Goal: Information Seeking & Learning: Check status

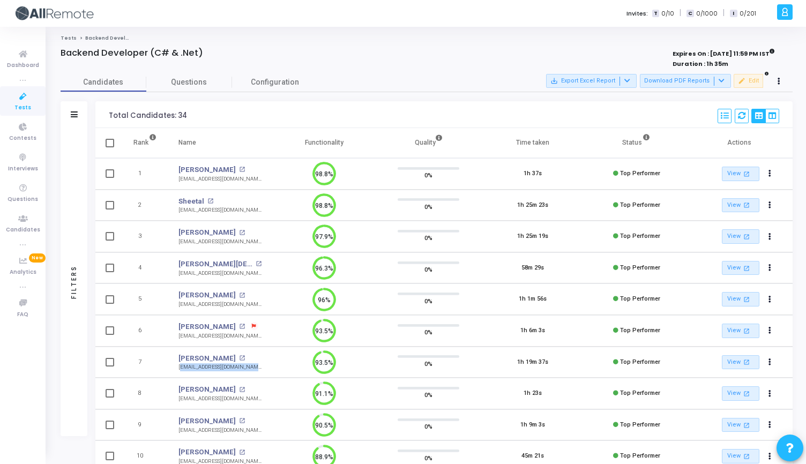
click at [22, 103] on span "Tests" at bounding box center [22, 107] width 17 height 9
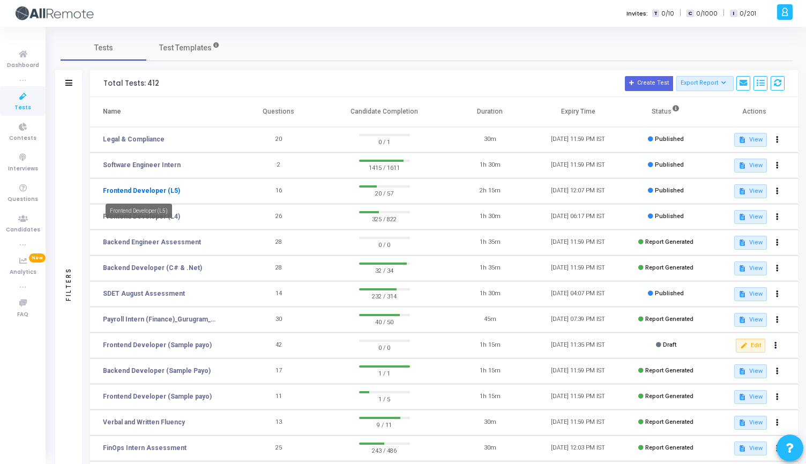
click at [164, 189] on link "Frontend Developer (L5)" at bounding box center [141, 191] width 77 height 10
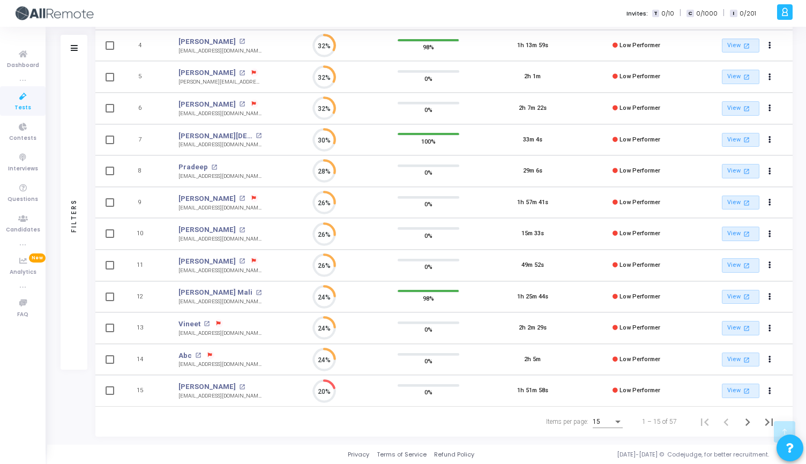
click at [613, 420] on div "Items per page:" at bounding box center [618, 422] width 10 height 9
click at [610, 417] on span "50" at bounding box center [609, 415] width 30 height 19
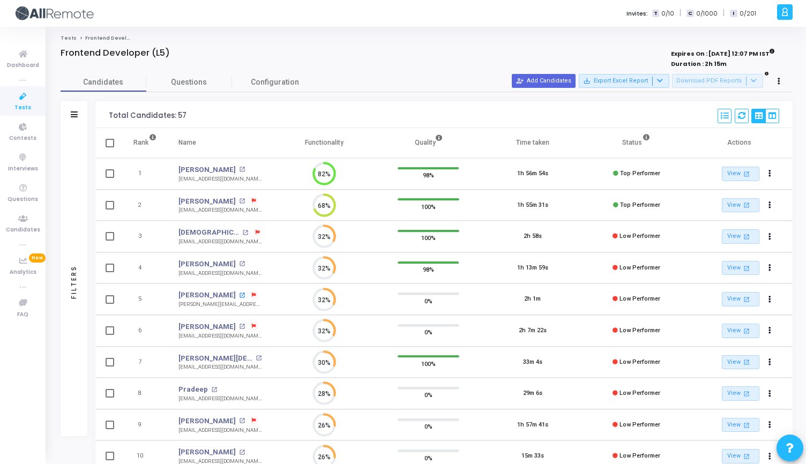
click at [239, 295] on mat-icon "open_in_new" at bounding box center [242, 296] width 6 height 6
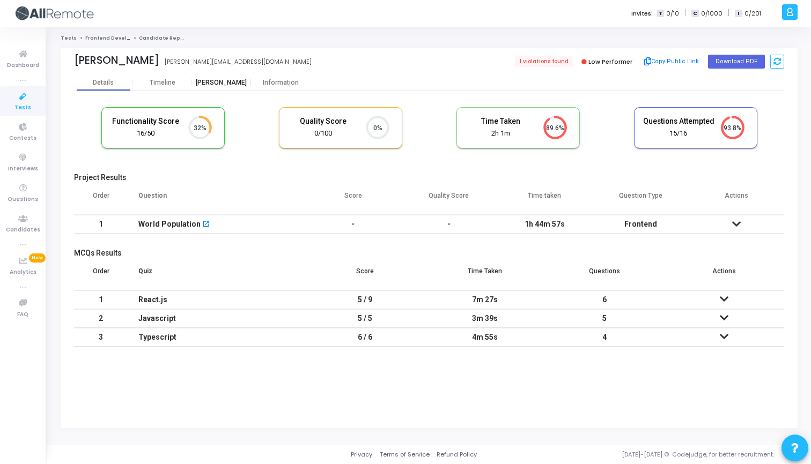
click at [224, 79] on div "Proctor" at bounding box center [221, 83] width 59 height 8
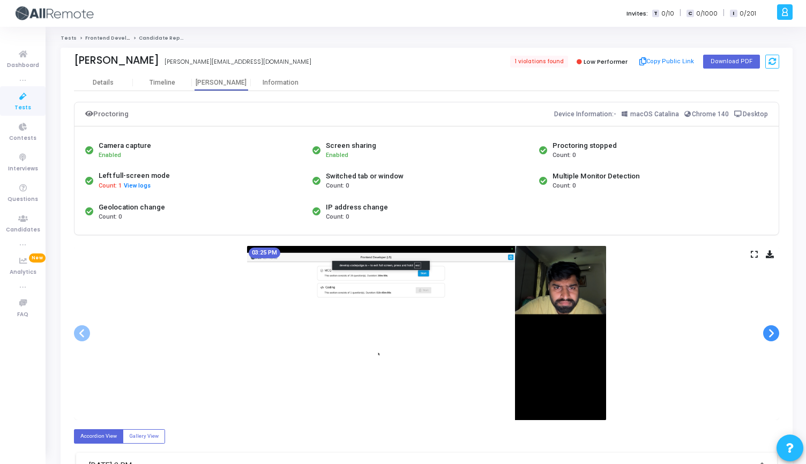
click at [768, 330] on span at bounding box center [771, 333] width 16 height 16
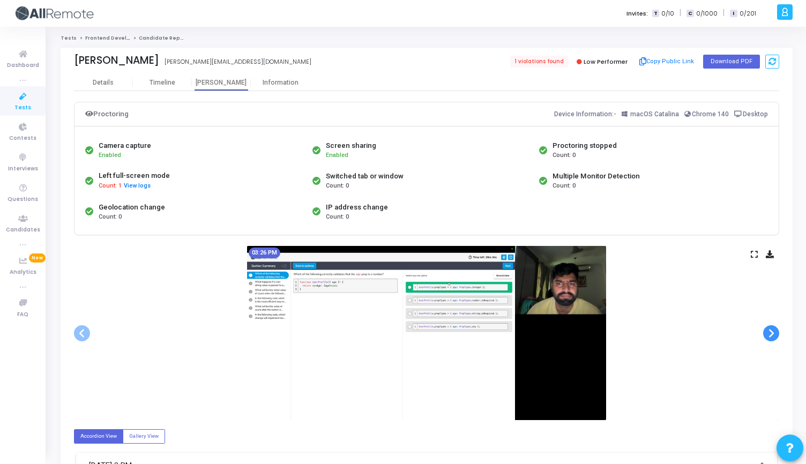
click at [769, 330] on span at bounding box center [771, 333] width 16 height 16
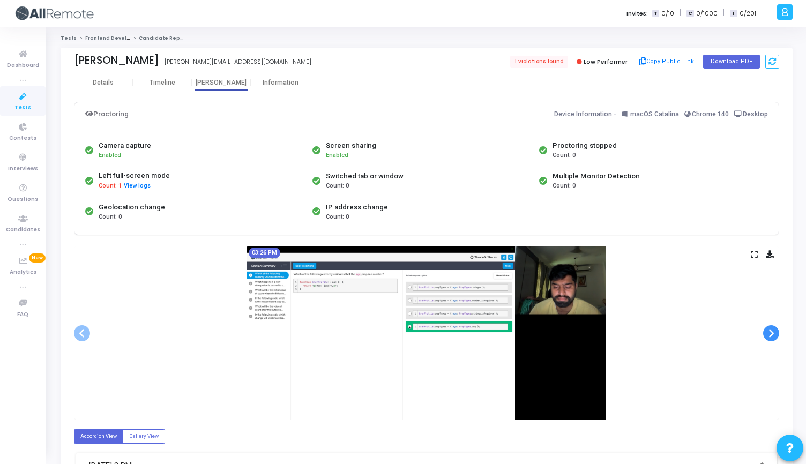
click at [770, 330] on span at bounding box center [771, 333] width 16 height 16
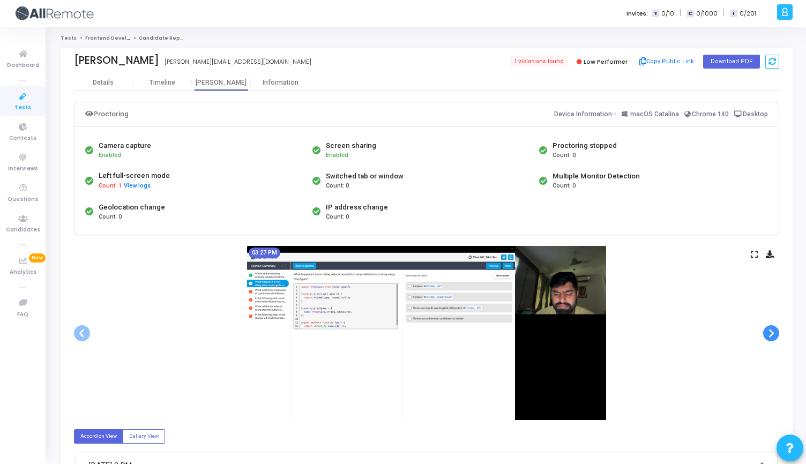
click at [770, 331] on span at bounding box center [771, 333] width 16 height 16
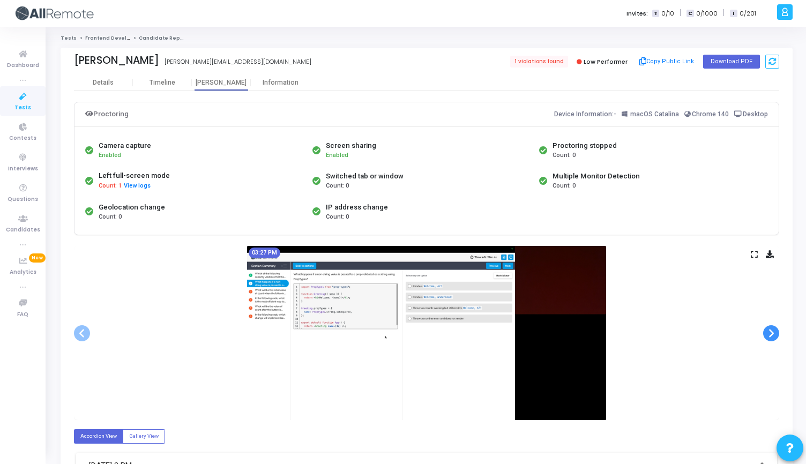
click at [776, 325] on span at bounding box center [771, 333] width 16 height 16
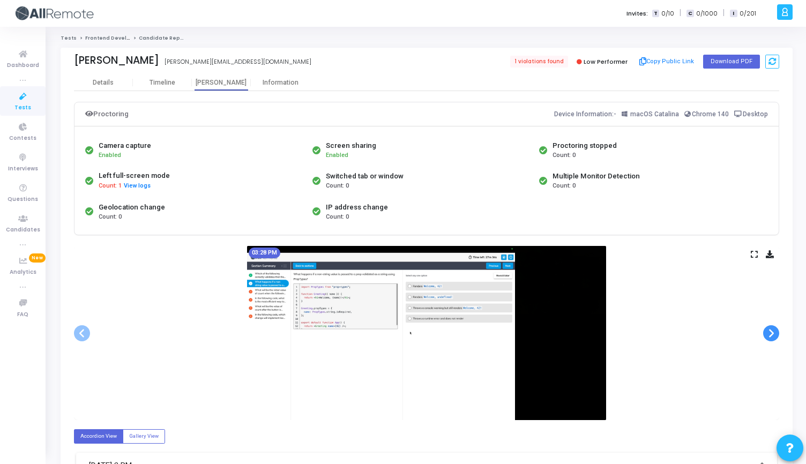
click at [776, 328] on span at bounding box center [771, 333] width 16 height 16
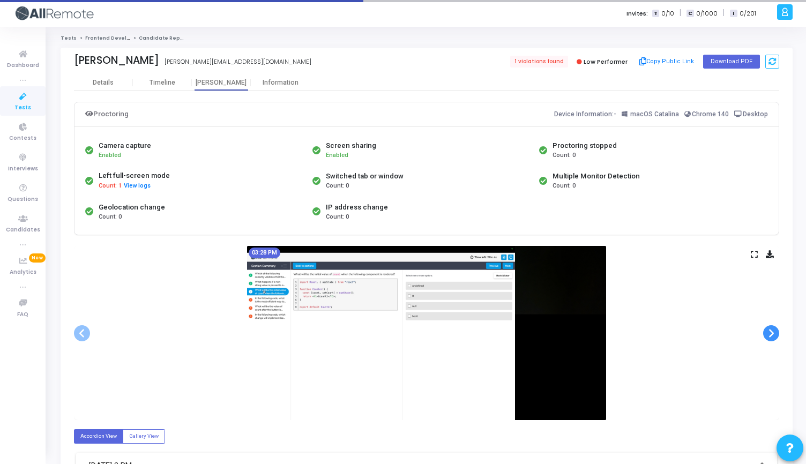
click at [776, 329] on span at bounding box center [771, 333] width 16 height 16
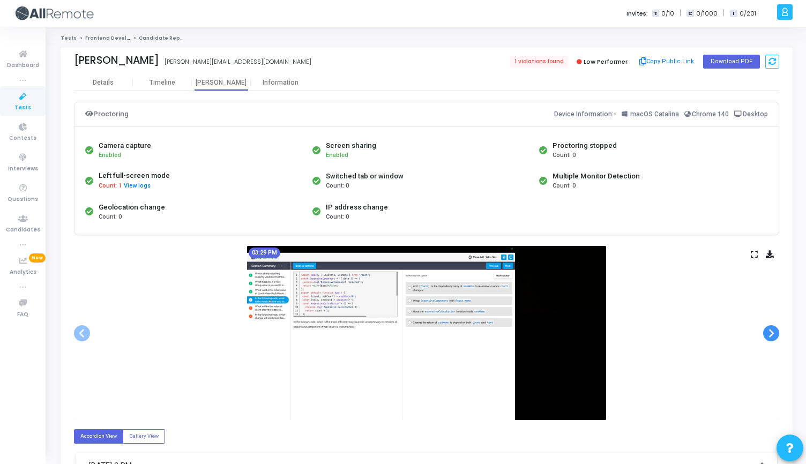
click at [776, 329] on span at bounding box center [771, 333] width 16 height 16
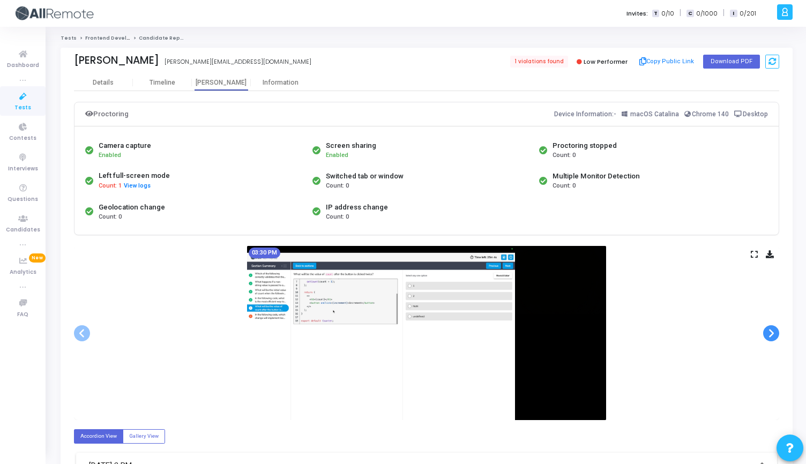
click at [776, 329] on span at bounding box center [771, 333] width 16 height 16
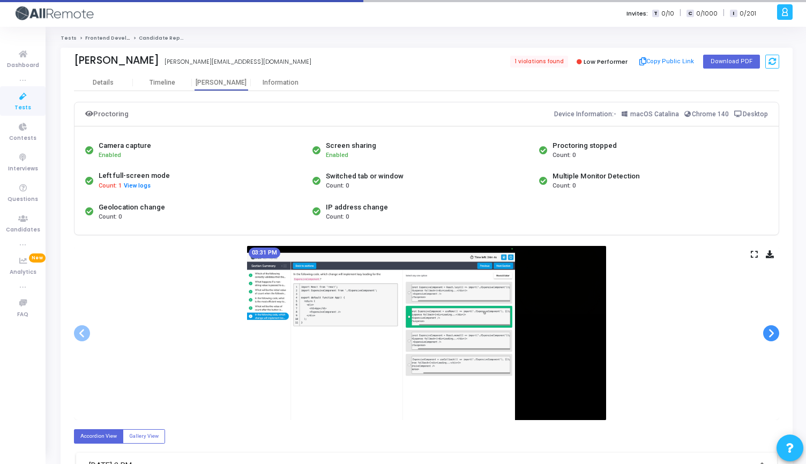
click at [776, 329] on span at bounding box center [771, 333] width 16 height 16
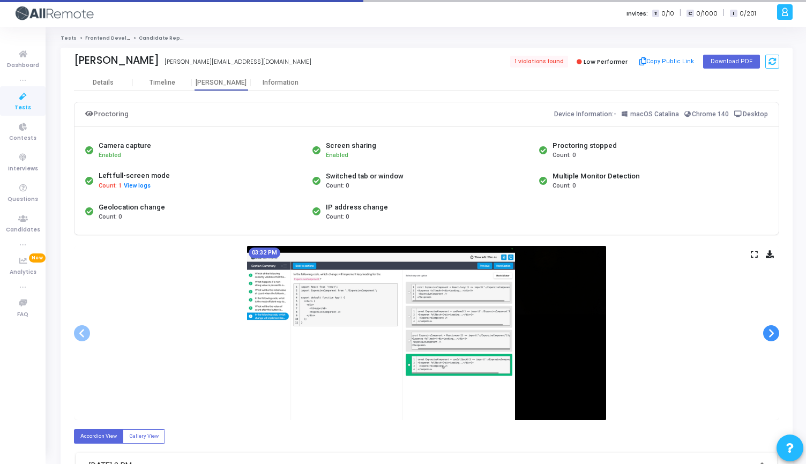
click at [776, 329] on span at bounding box center [771, 333] width 16 height 16
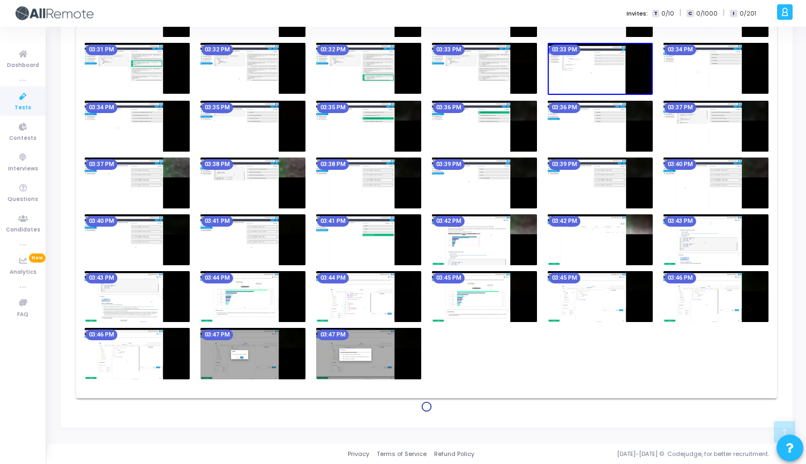
scroll to position [553, 0]
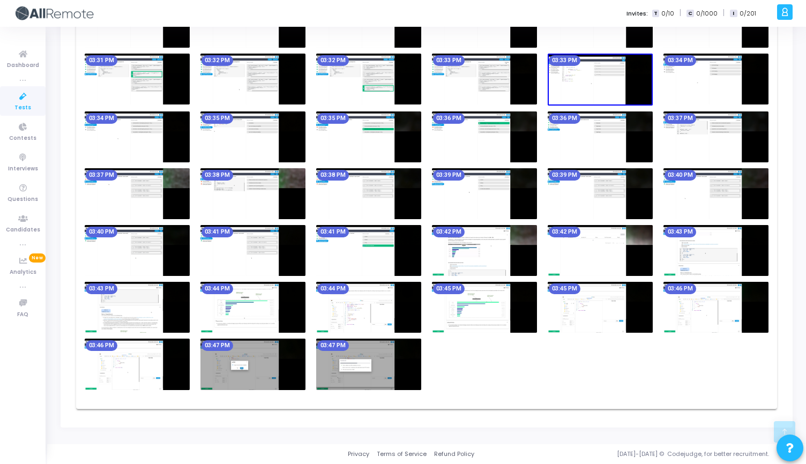
click at [347, 373] on img at bounding box center [368, 364] width 105 height 51
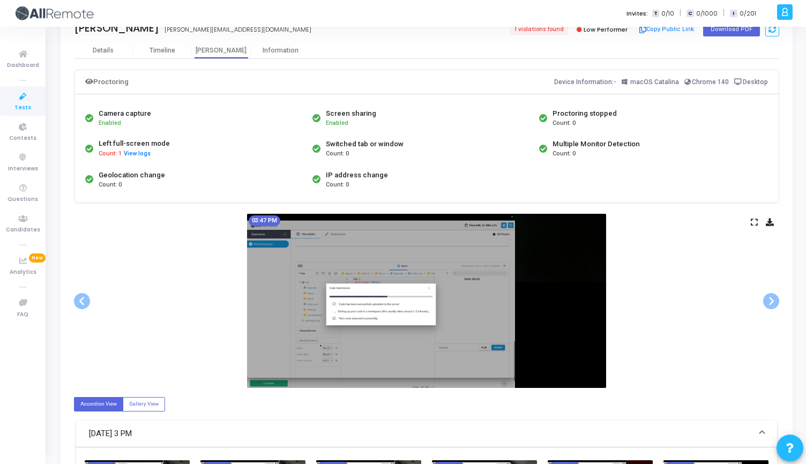
scroll to position [30, 0]
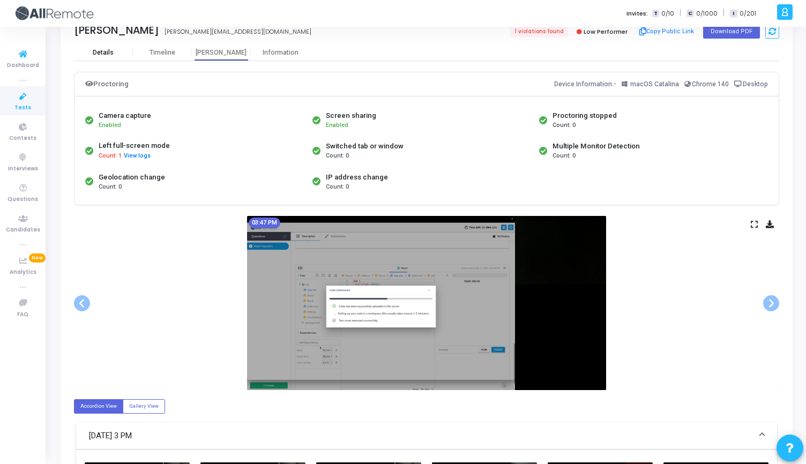
click at [98, 55] on div "Details" at bounding box center [103, 53] width 21 height 8
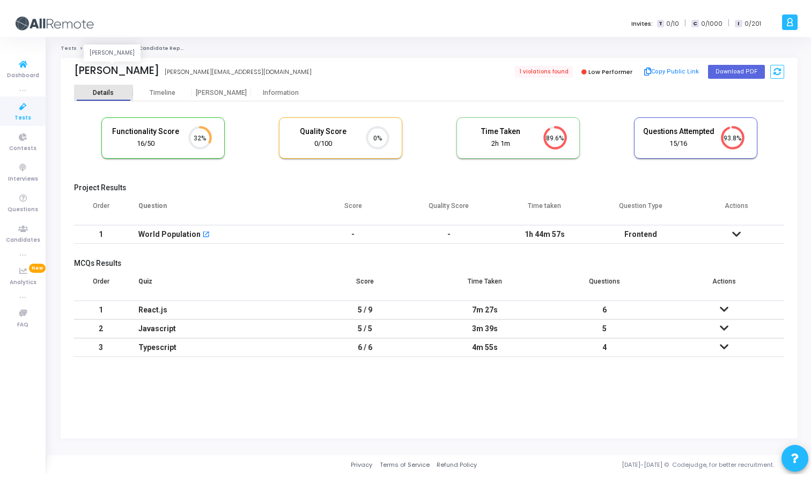
scroll to position [23, 27]
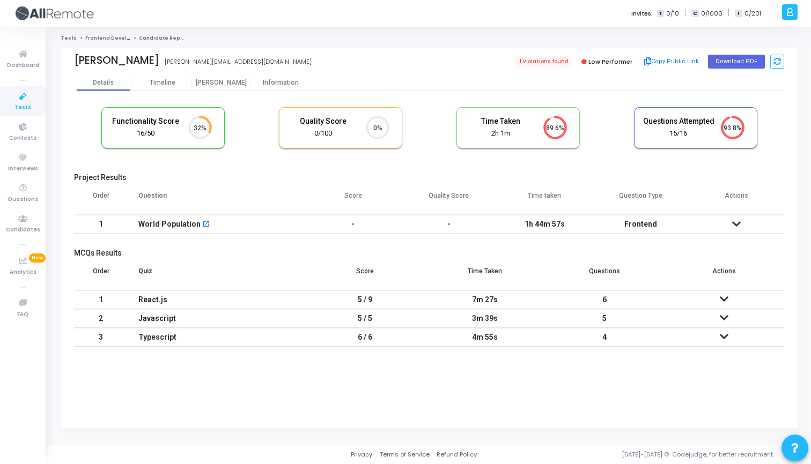
click at [737, 226] on icon at bounding box center [736, 224] width 9 height 8
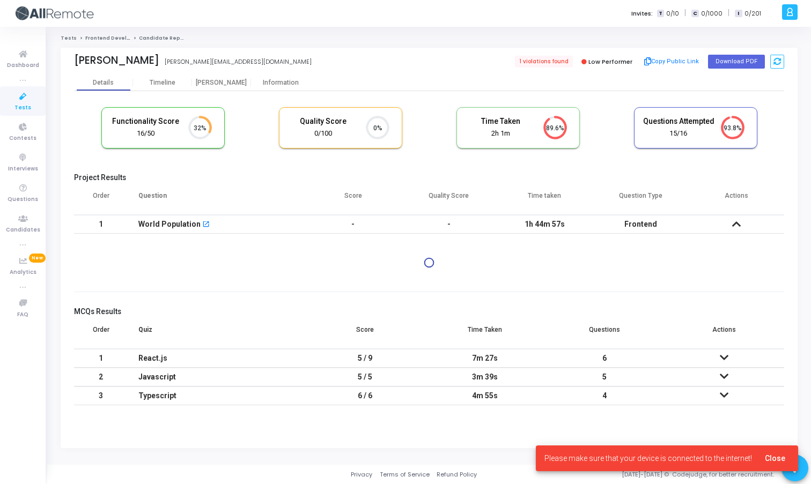
scroll to position [5, 5]
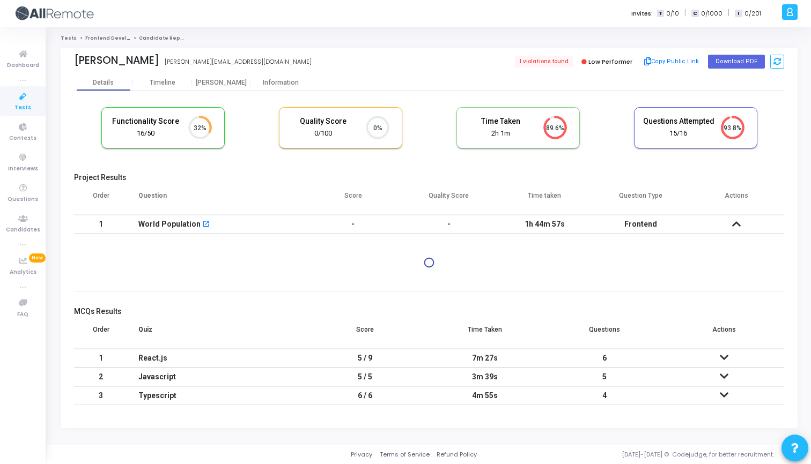
click at [722, 356] on icon at bounding box center [724, 358] width 9 height 8
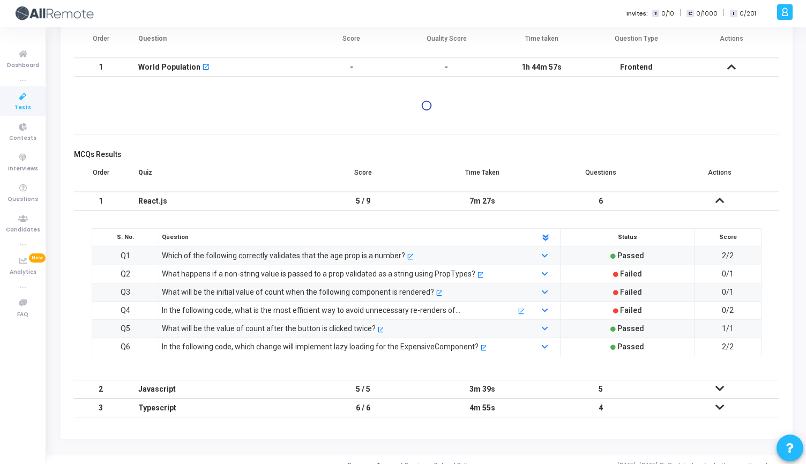
click at [718, 392] on icon at bounding box center [720, 389] width 9 height 8
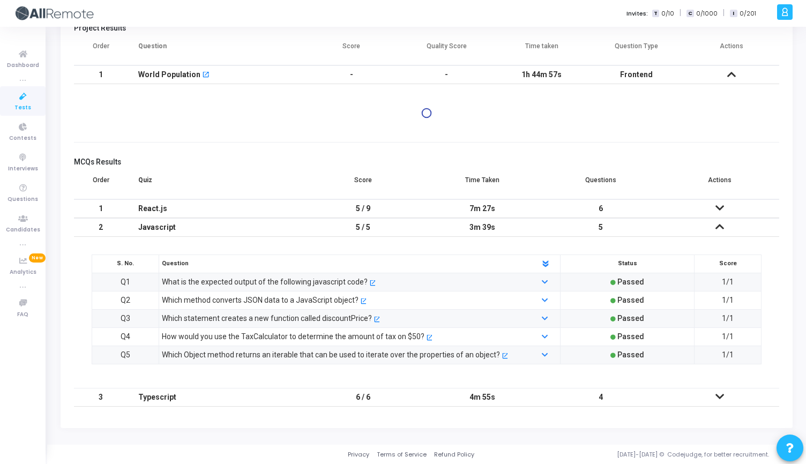
scroll to position [150, 0]
click at [717, 397] on icon at bounding box center [720, 397] width 9 height 8
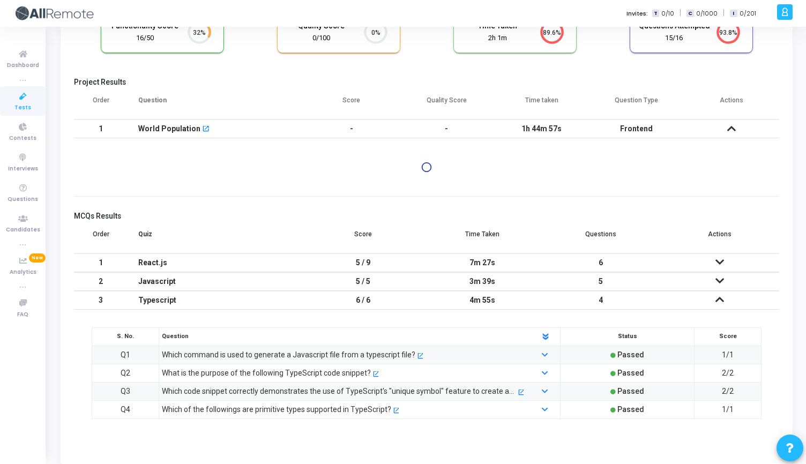
scroll to position [80, 0]
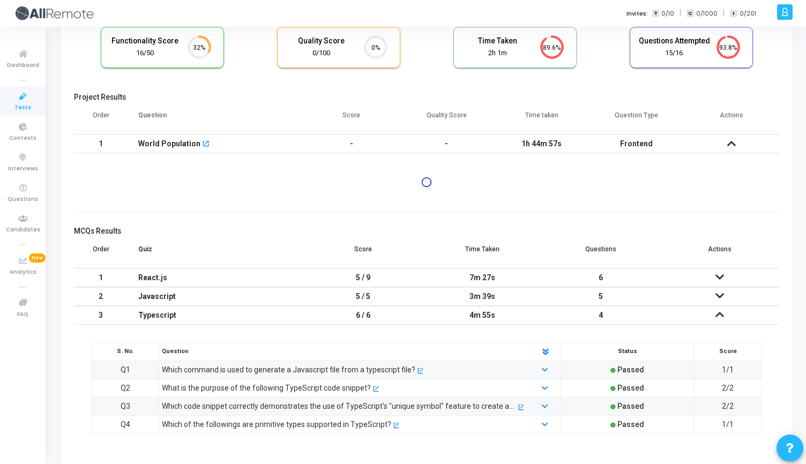
click at [727, 272] on td at bounding box center [720, 278] width 119 height 19
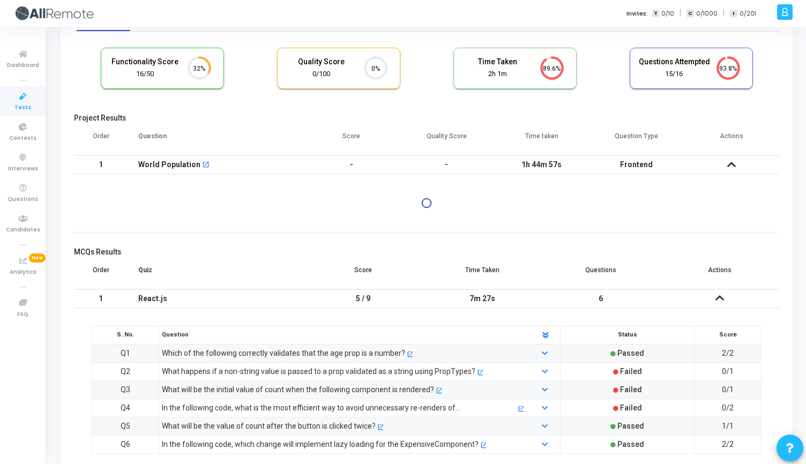
scroll to position [0, 0]
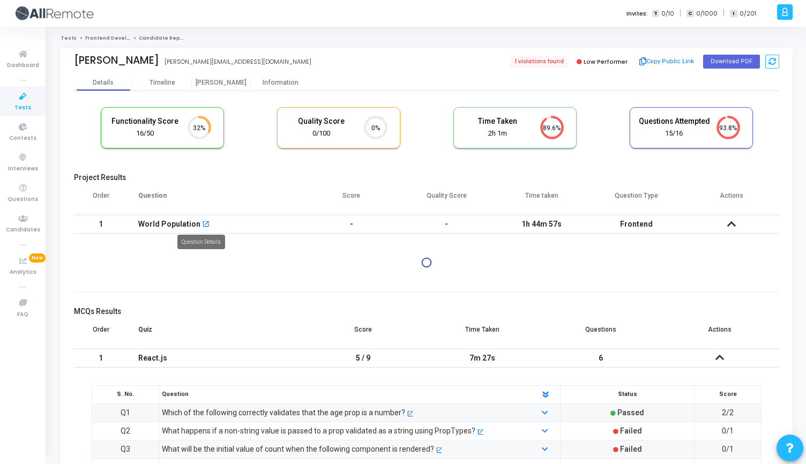
click at [202, 225] on mat-icon "open_in_new" at bounding box center [206, 225] width 8 height 8
